Goal: Task Accomplishment & Management: Manage account settings

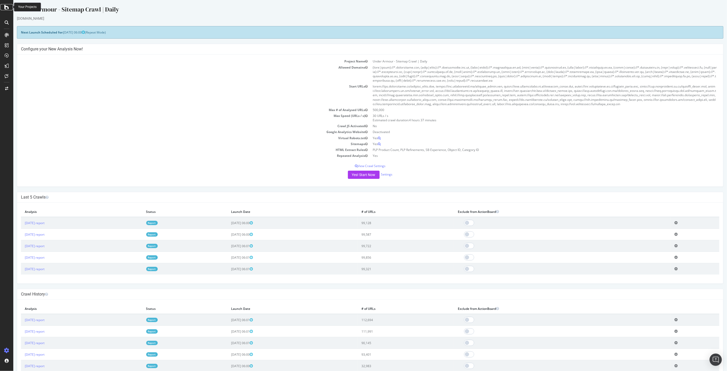
click at [8, 9] on icon at bounding box center [6, 7] width 5 height 6
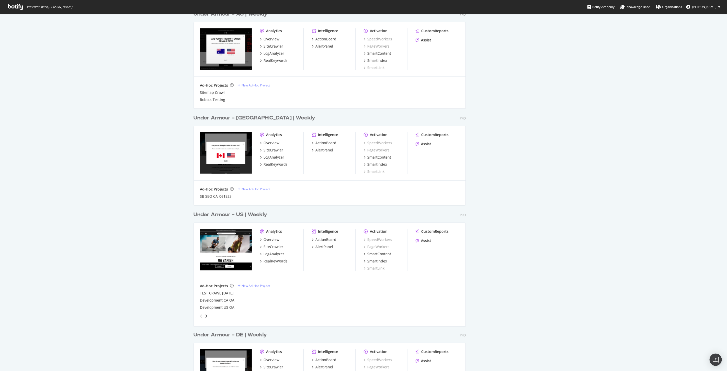
scroll to position [426, 0]
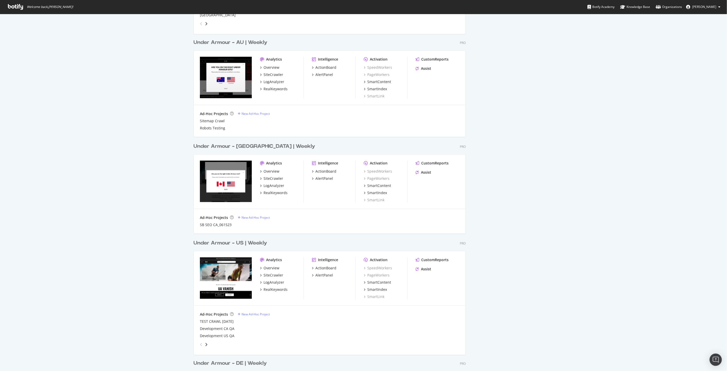
click at [251, 144] on div "Under Armour - [GEOGRAPHIC_DATA] | Weekly" at bounding box center [254, 146] width 122 height 7
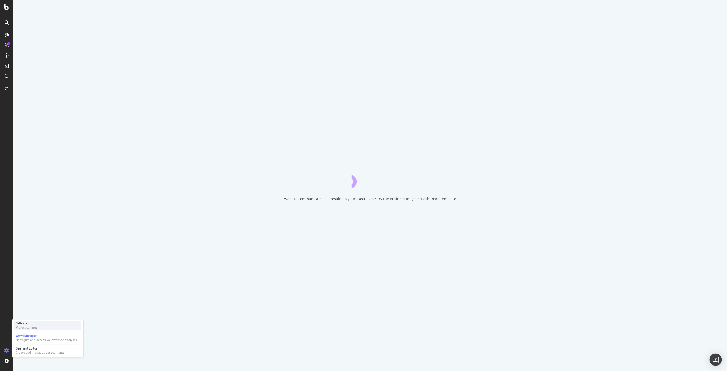
click at [34, 326] on div "Project settings" at bounding box center [26, 327] width 21 height 4
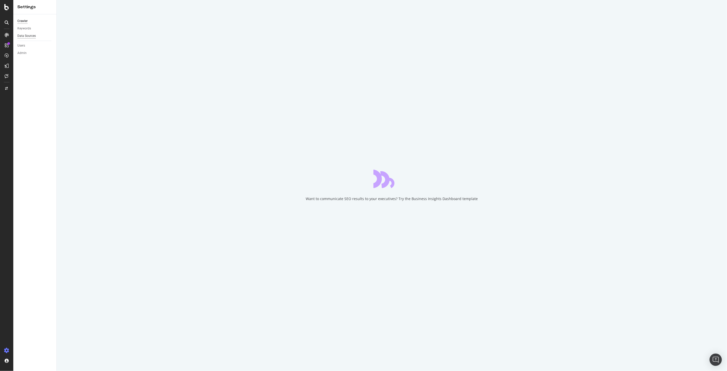
click at [31, 35] on div "Data Sources" at bounding box center [26, 35] width 18 height 5
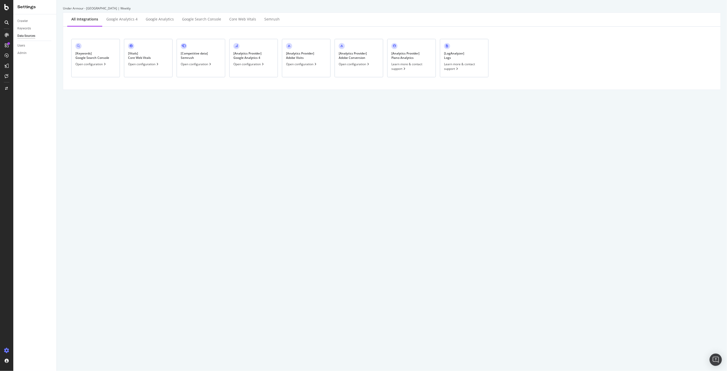
click at [349, 57] on div "[ Analytics Provider ] Adobe Conversion" at bounding box center [353, 55] width 28 height 9
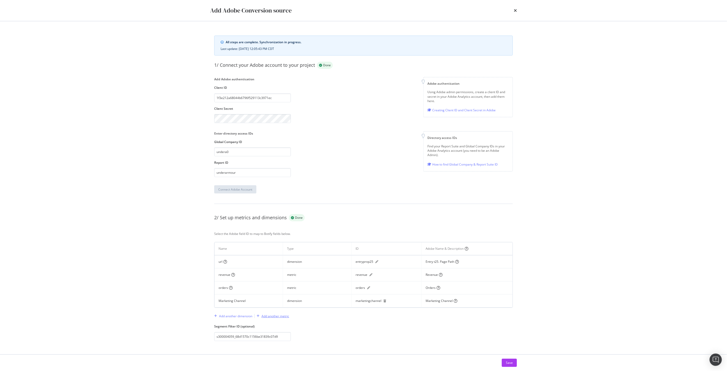
click at [277, 316] on div "Add another metric" at bounding box center [275, 316] width 28 height 4
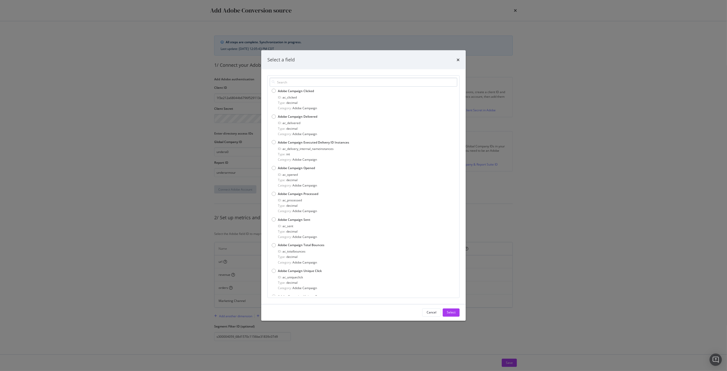
click at [312, 80] on input "modal" at bounding box center [364, 81] width 188 height 9
type input "revenue"
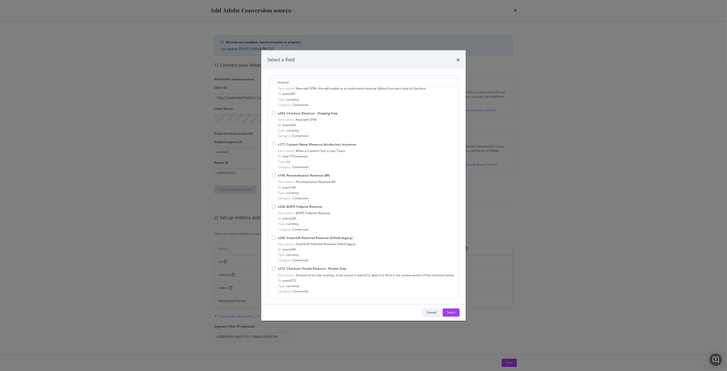
click at [431, 314] on div "Cancel" at bounding box center [432, 312] width 10 height 4
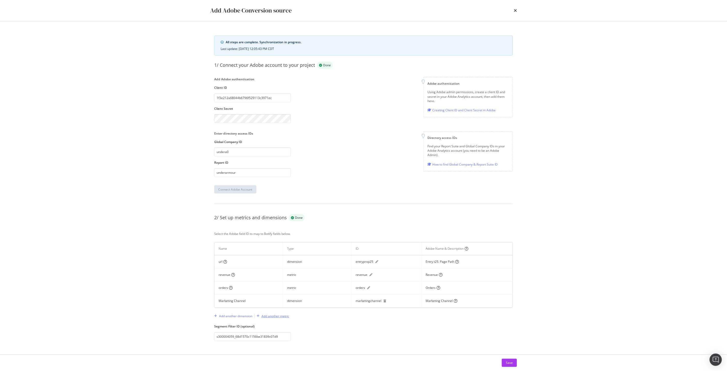
click at [275, 316] on div "Add another metric" at bounding box center [275, 316] width 28 height 4
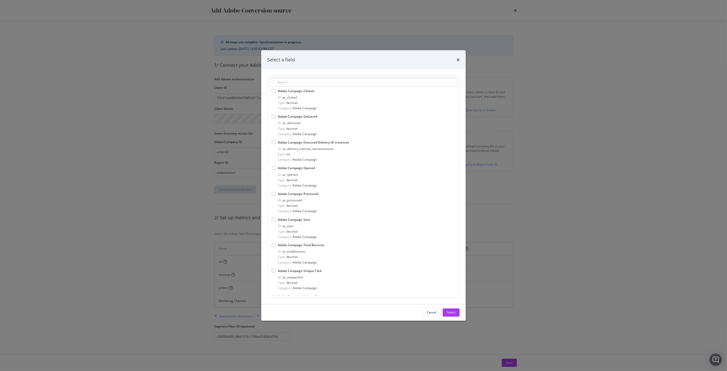
click at [302, 80] on input "modal" at bounding box center [364, 81] width 188 height 9
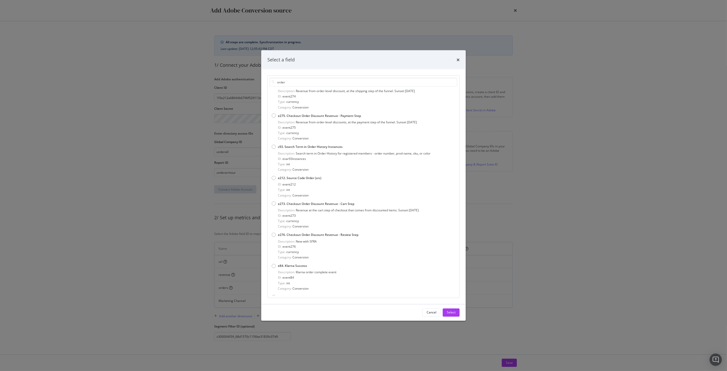
scroll to position [624, 0]
type input "order"
click at [459, 58] on icon "times" at bounding box center [457, 60] width 3 height 4
